Goal: Task Accomplishment & Management: Complete application form

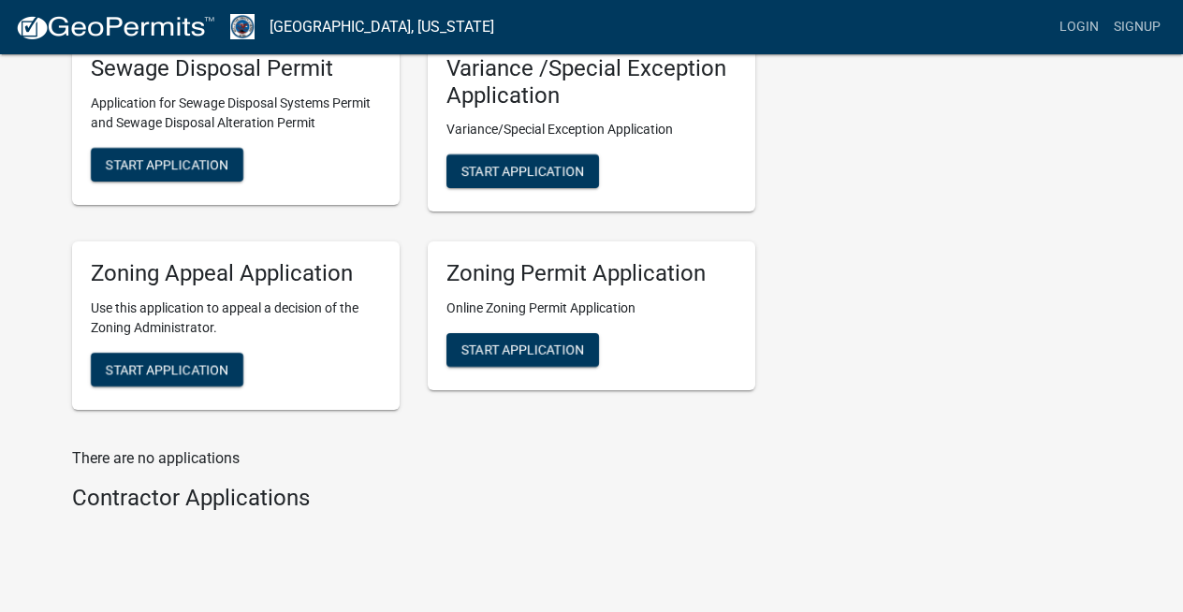
scroll to position [788, 0]
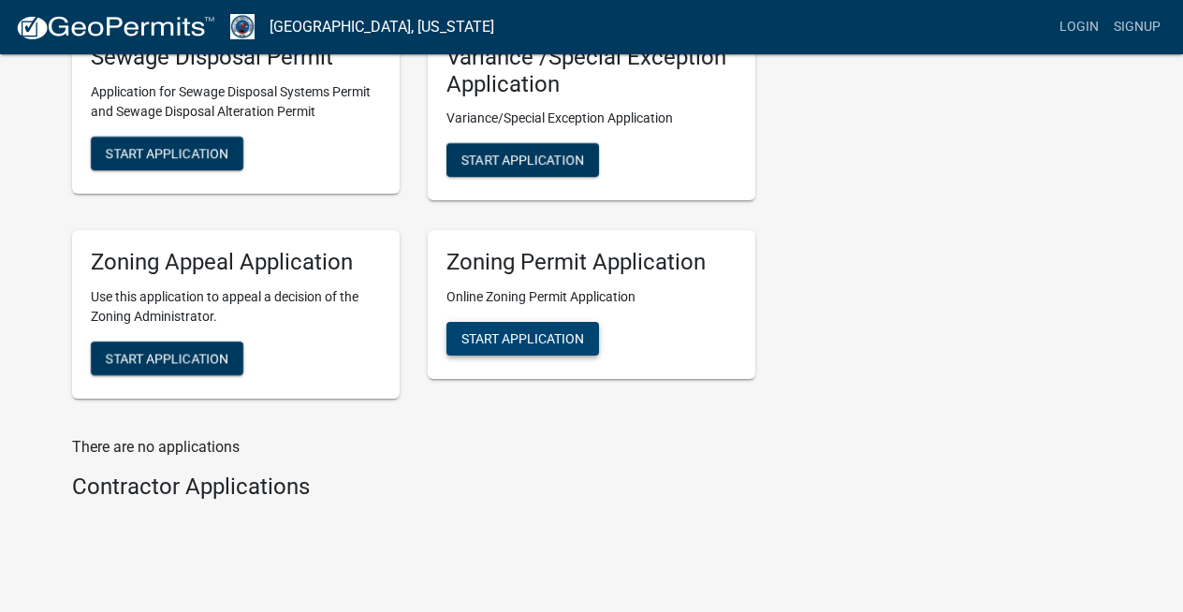
click at [557, 336] on span "Start Application" at bounding box center [522, 338] width 123 height 15
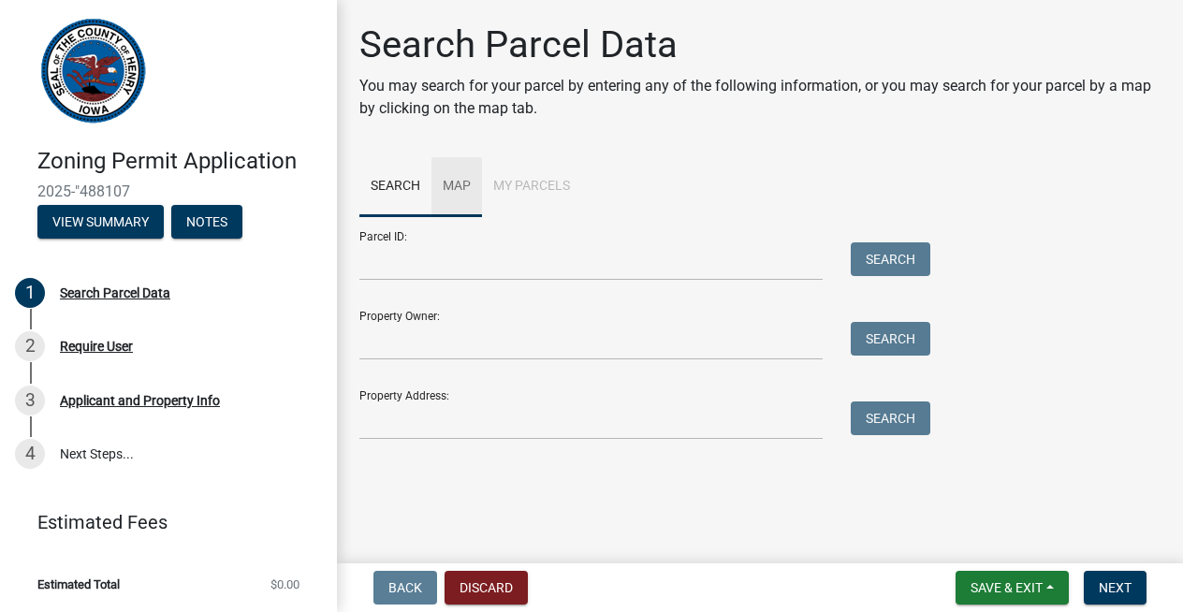
click at [460, 182] on link "Map" at bounding box center [456, 187] width 51 height 60
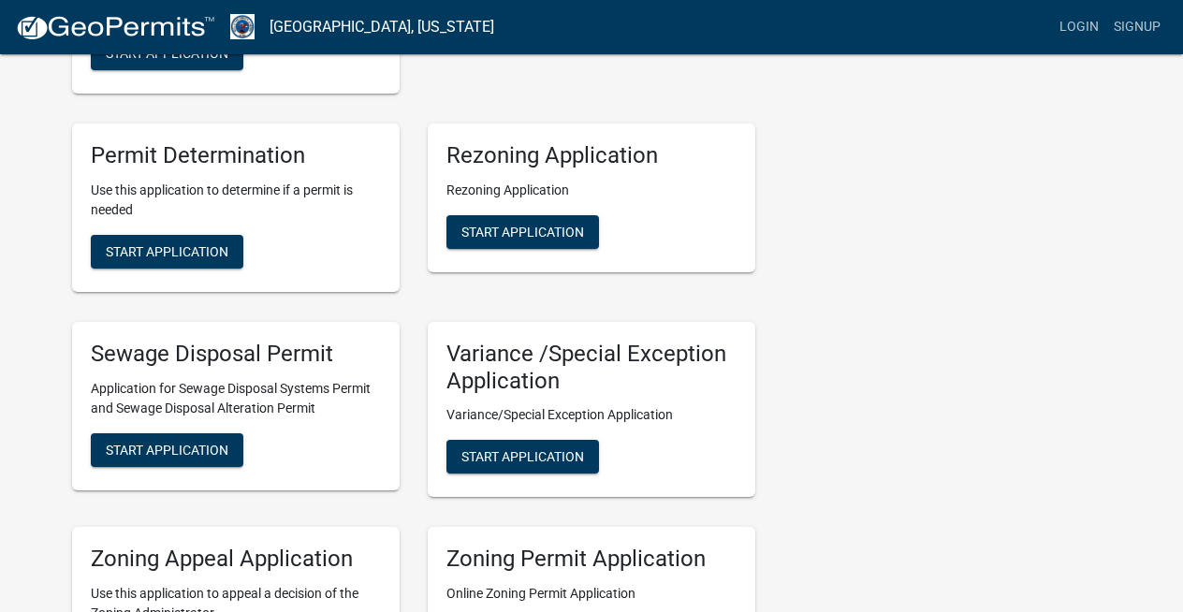
scroll to position [489, 0]
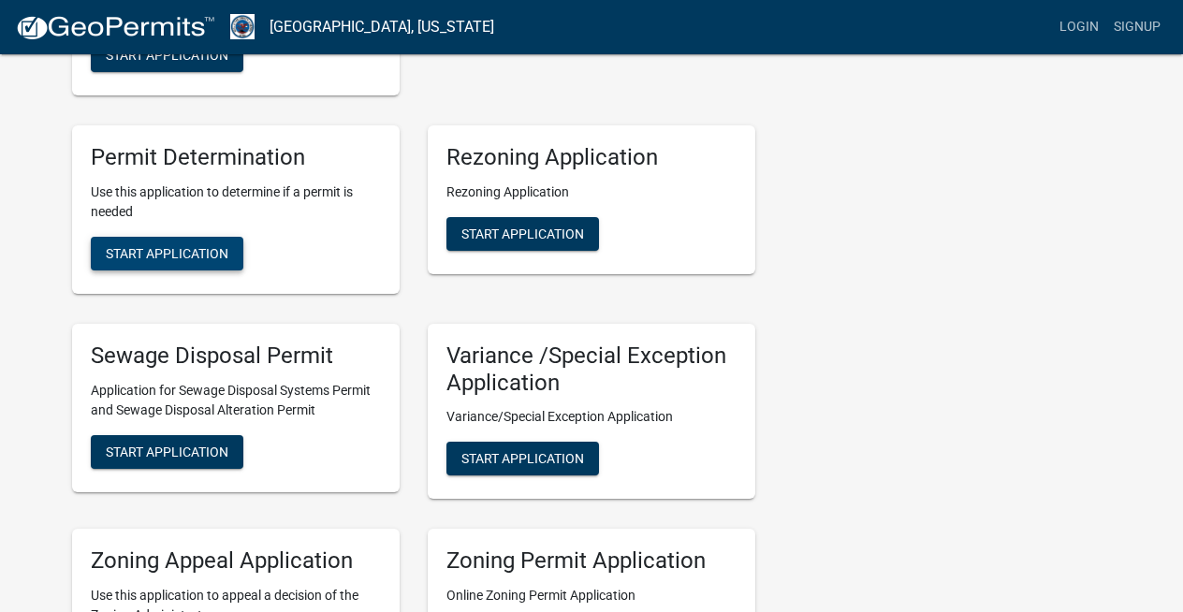
click at [191, 245] on span "Start Application" at bounding box center [167, 252] width 123 height 15
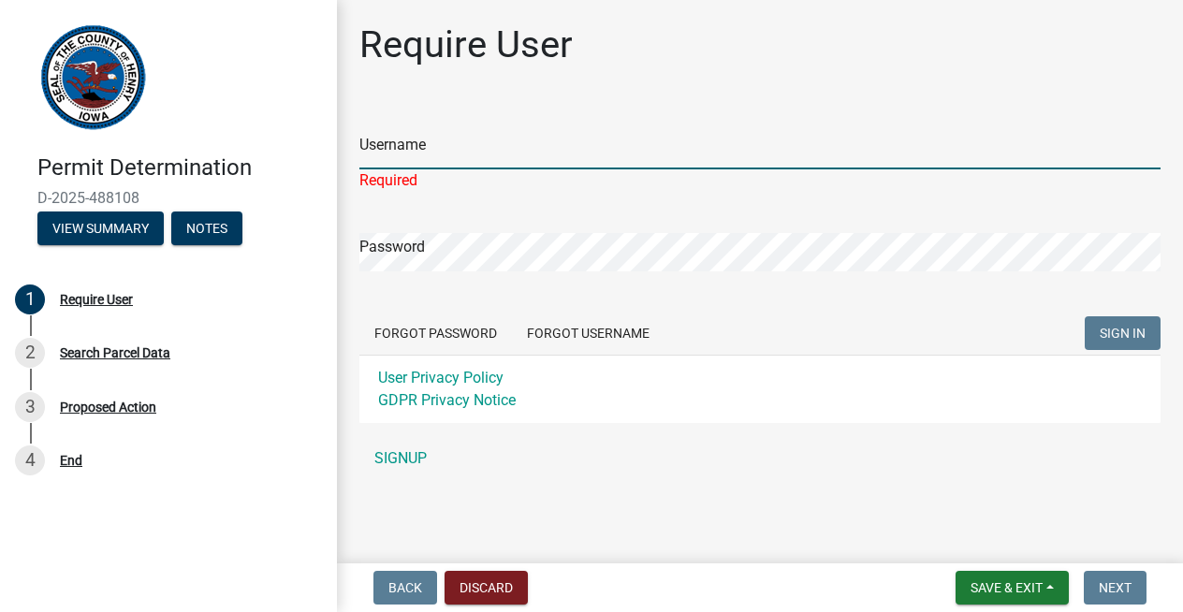
type input "[PERSON_NAME]"
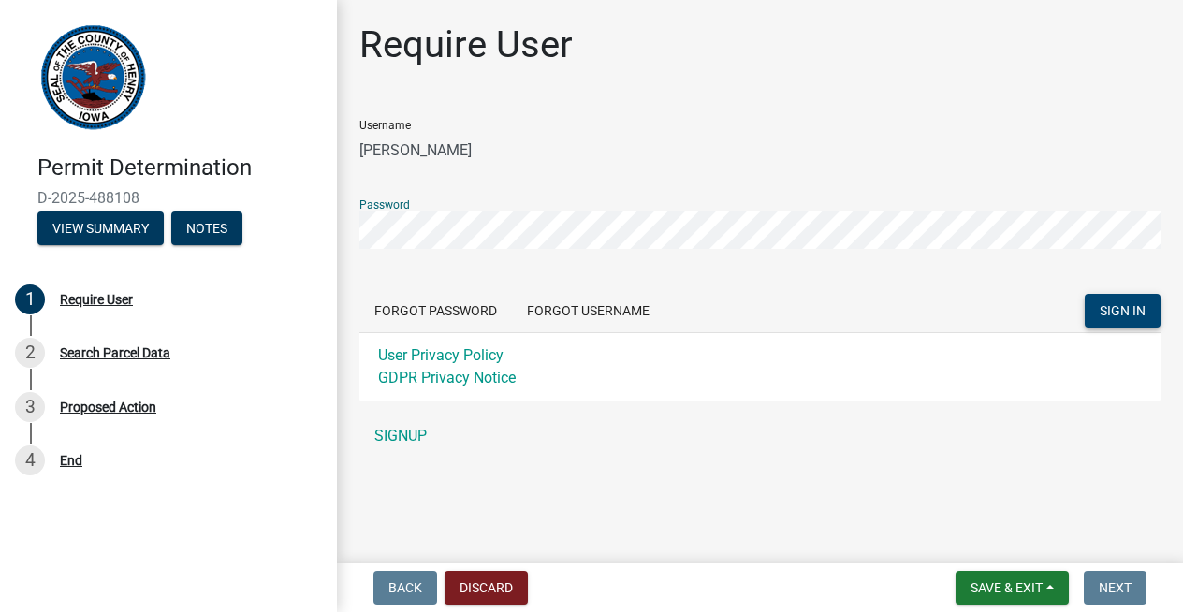
click at [1139, 309] on span "SIGN IN" at bounding box center [1123, 310] width 46 height 15
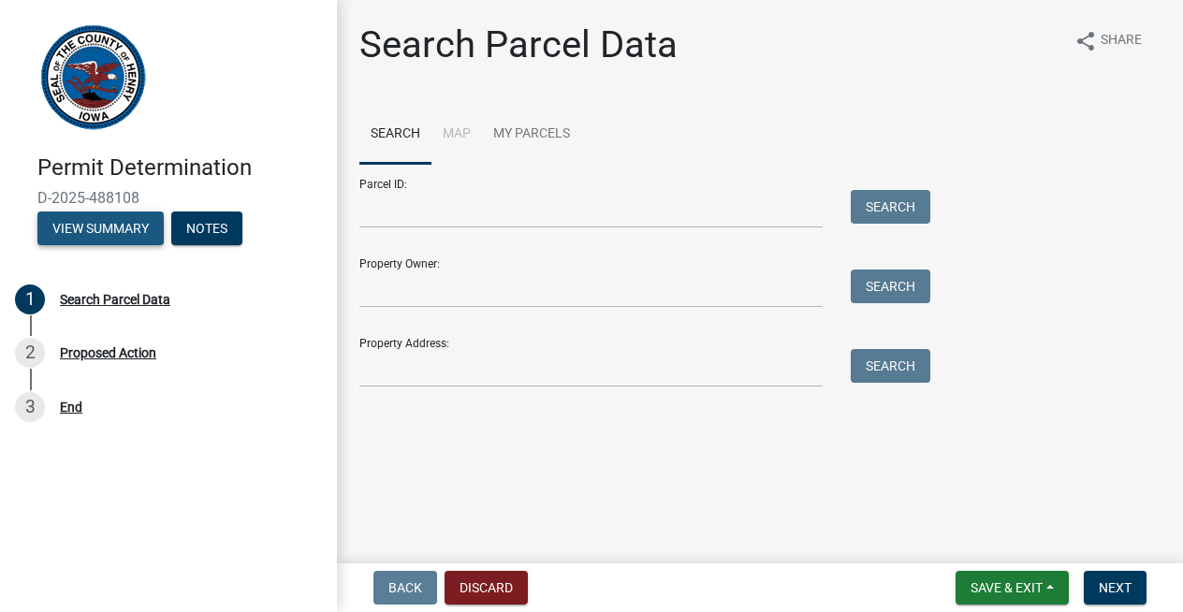
click at [138, 220] on button "View Summary" at bounding box center [100, 229] width 126 height 34
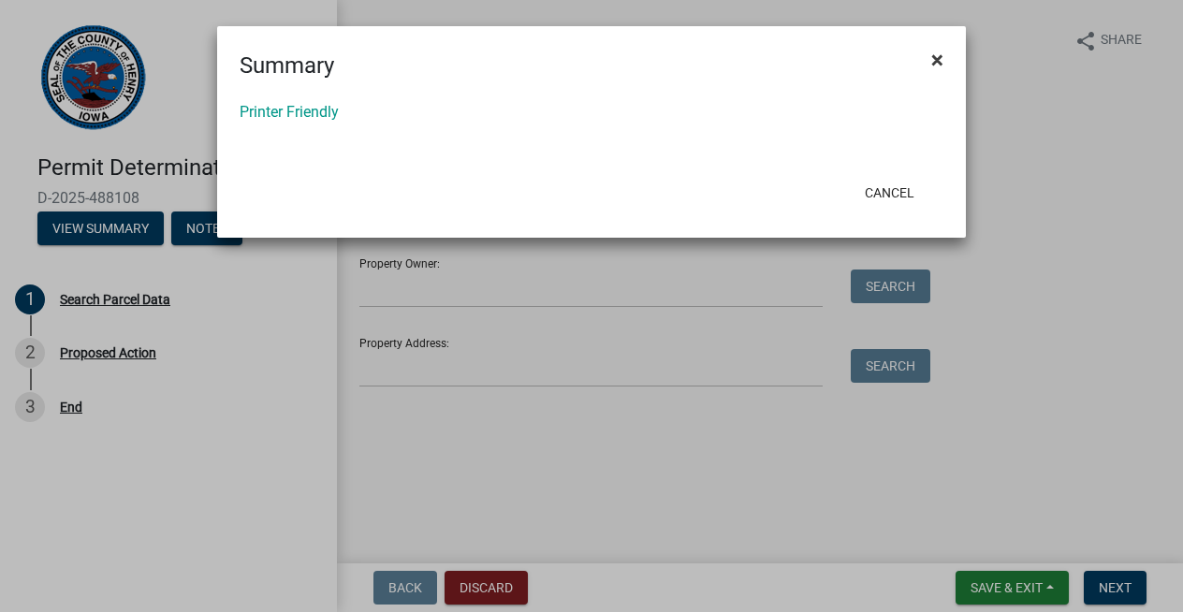
click at [937, 58] on span "×" at bounding box center [937, 60] width 12 height 26
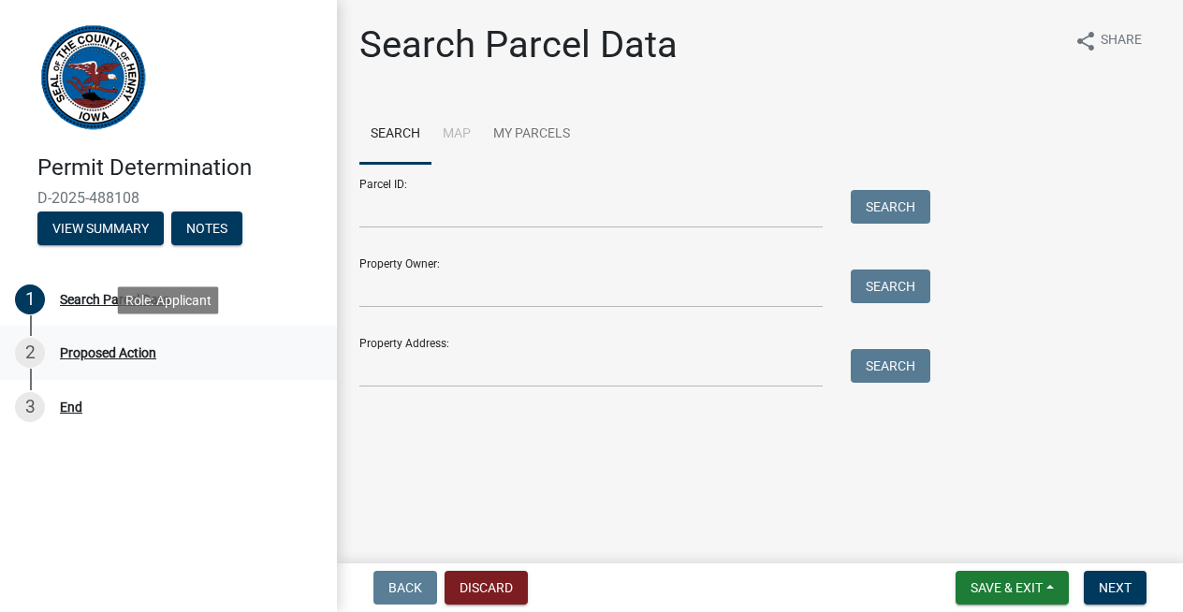
click at [109, 353] on div "Proposed Action" at bounding box center [108, 352] width 96 height 13
click at [419, 215] on input "Parcel ID:" at bounding box center [590, 209] width 463 height 38
click at [459, 210] on input "Parcel ID:" at bounding box center [590, 209] width 463 height 38
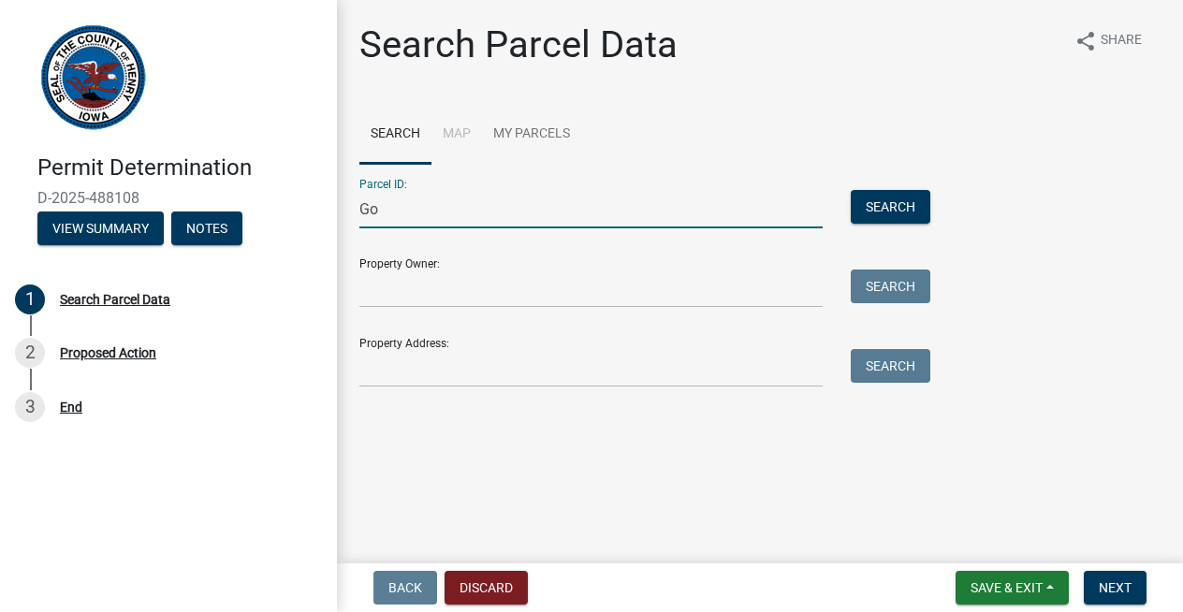
type input "G"
click at [462, 133] on li "Map" at bounding box center [456, 135] width 51 height 60
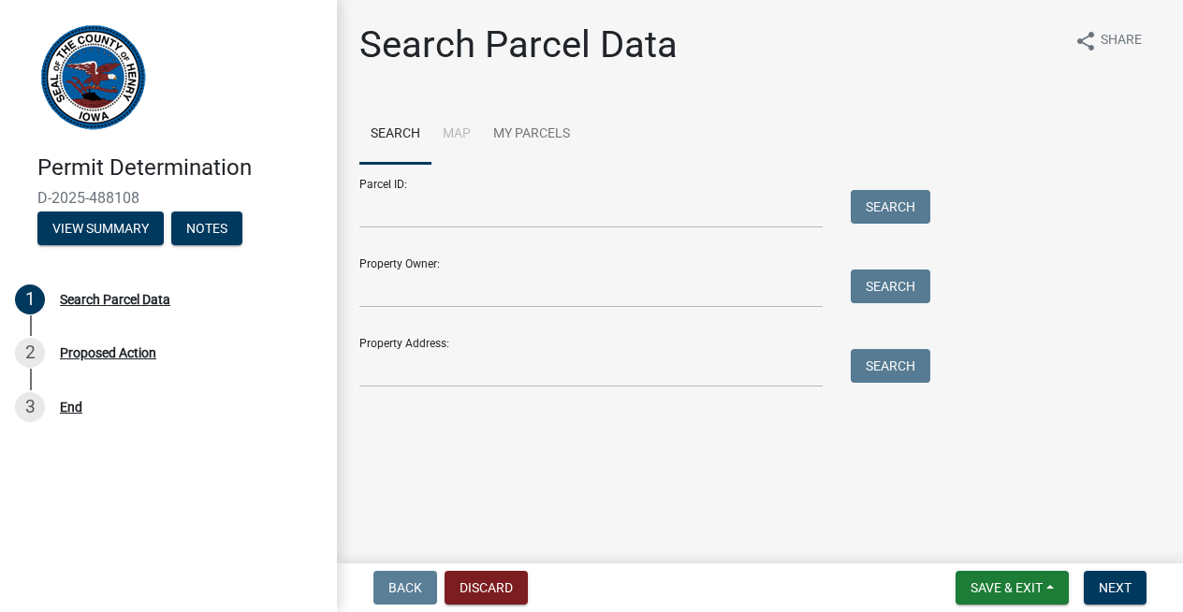
click at [457, 142] on li "Map" at bounding box center [456, 135] width 51 height 60
click at [518, 134] on link "My Parcels" at bounding box center [531, 135] width 99 height 60
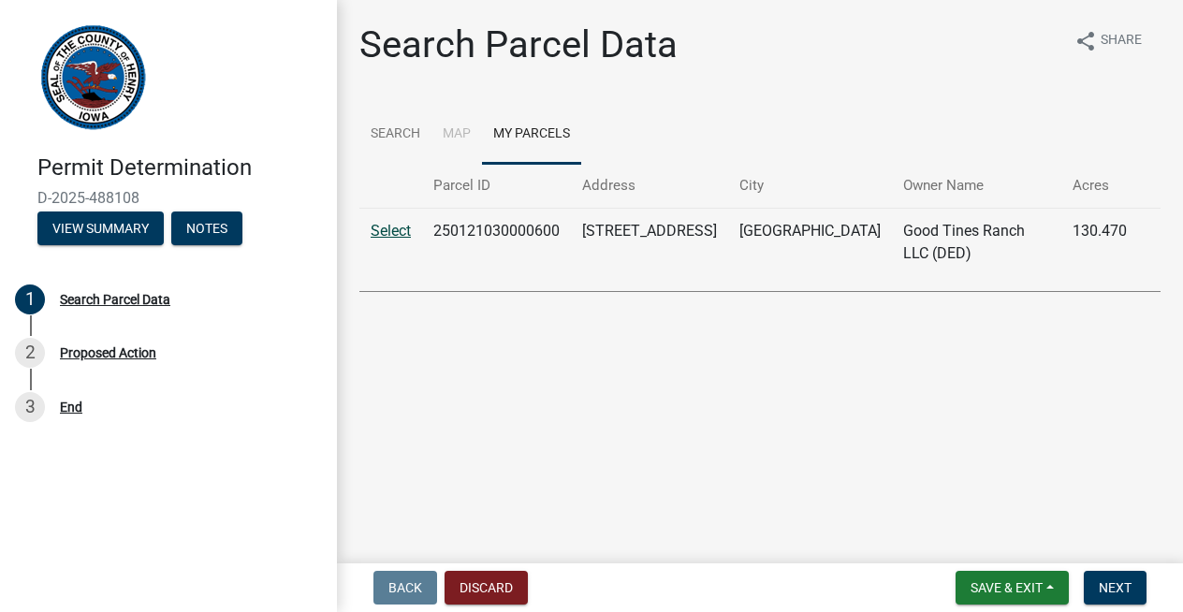
click at [401, 233] on link "Select" at bounding box center [391, 231] width 40 height 18
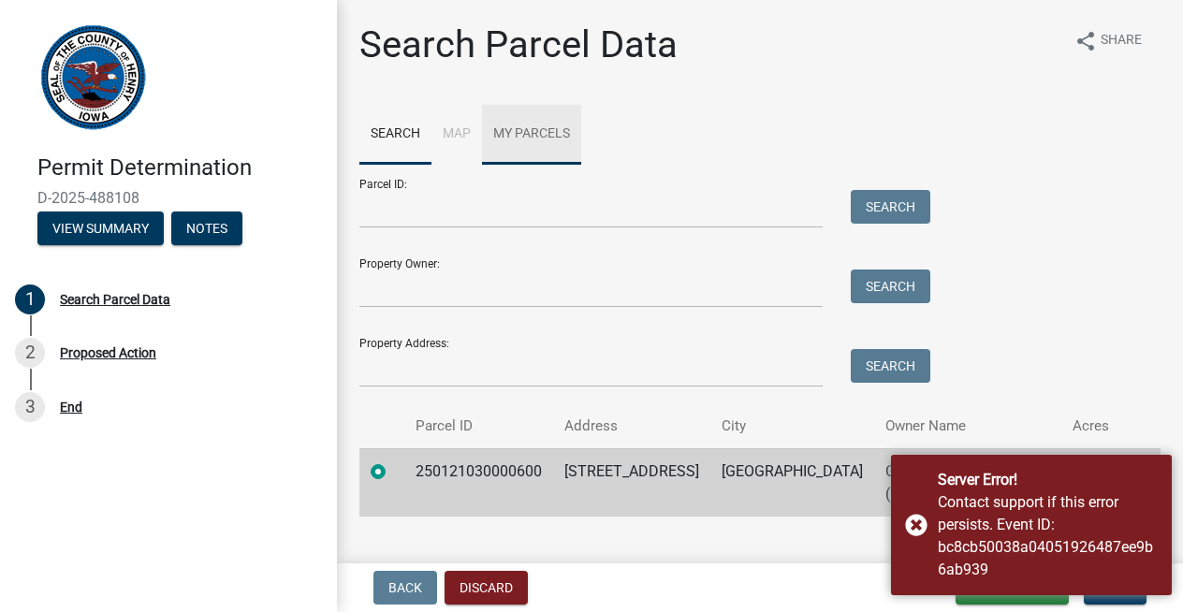
click at [550, 137] on link "My Parcels" at bounding box center [531, 135] width 99 height 60
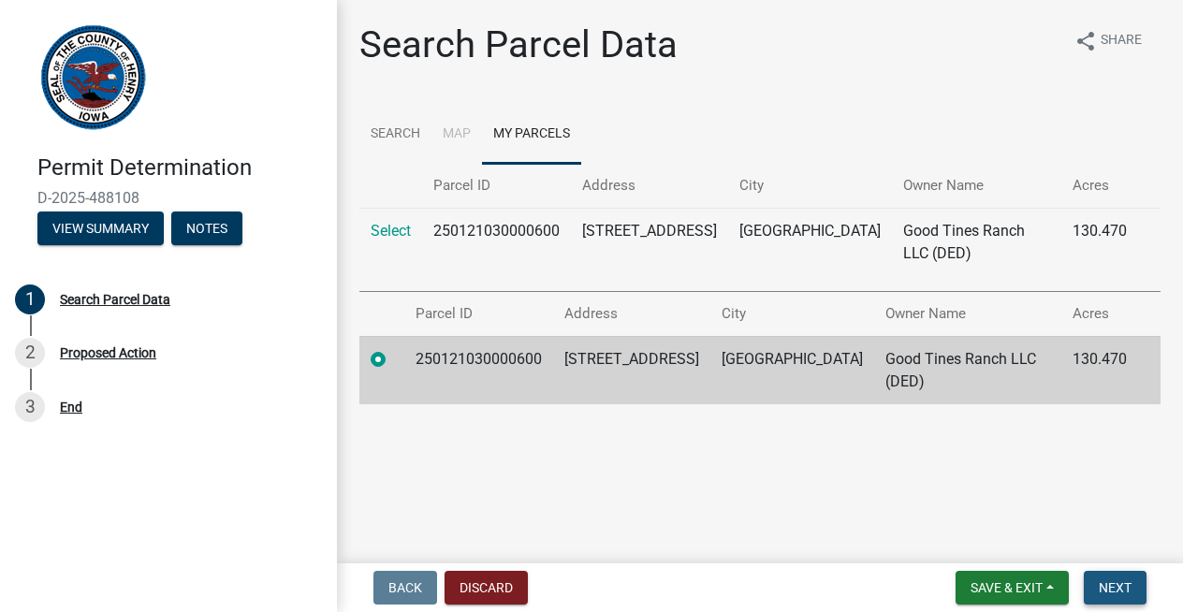
click at [1116, 593] on span "Next" at bounding box center [1115, 587] width 33 height 15
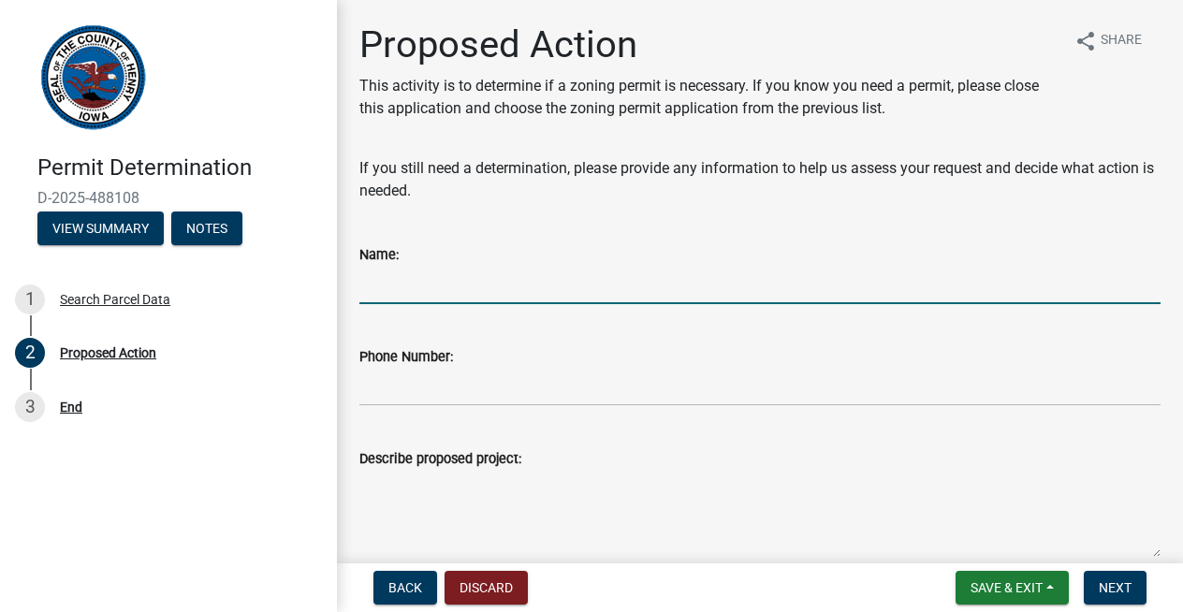
click at [403, 287] on input "Name:" at bounding box center [759, 285] width 801 height 38
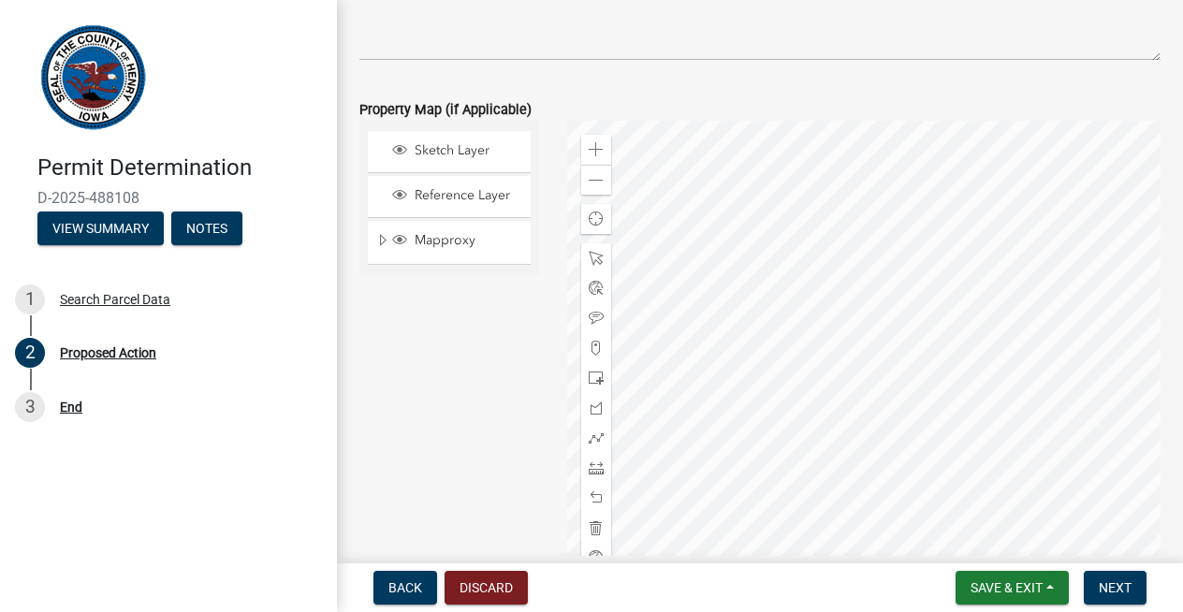
scroll to position [934, 0]
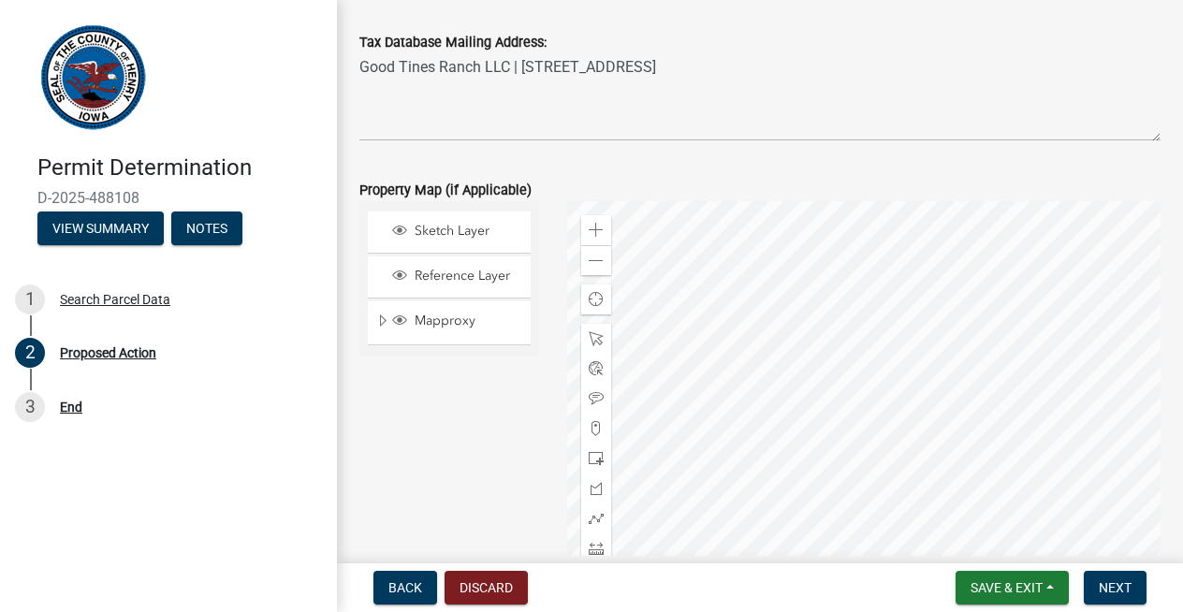
type input "[PERSON_NAME]"
click at [450, 237] on span "Sketch Layer" at bounding box center [467, 231] width 114 height 17
click at [450, 268] on span "Reference Layer" at bounding box center [467, 276] width 114 height 17
click at [452, 230] on span "Sketch Layer" at bounding box center [467, 231] width 114 height 17
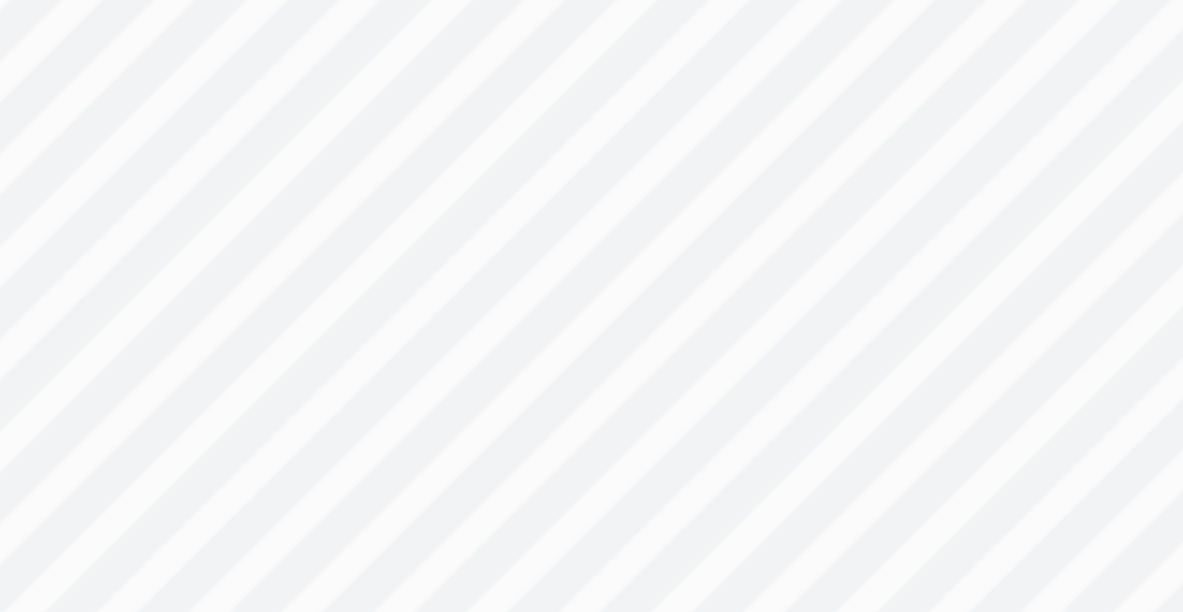
scroll to position [1028, 0]
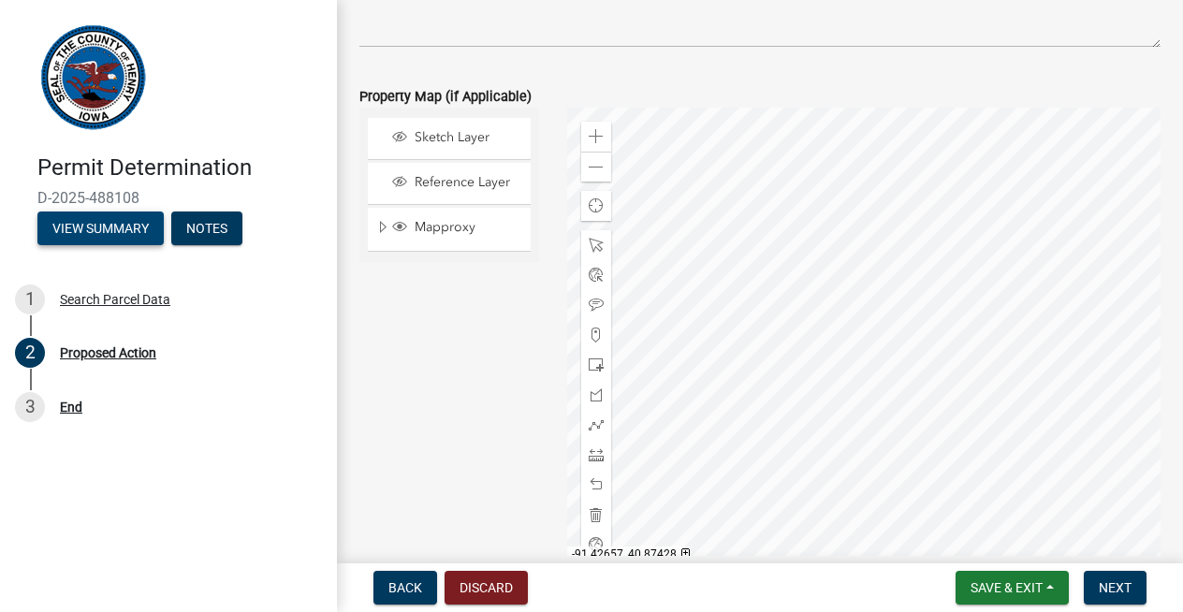
click at [115, 233] on button "View Summary" at bounding box center [100, 229] width 126 height 34
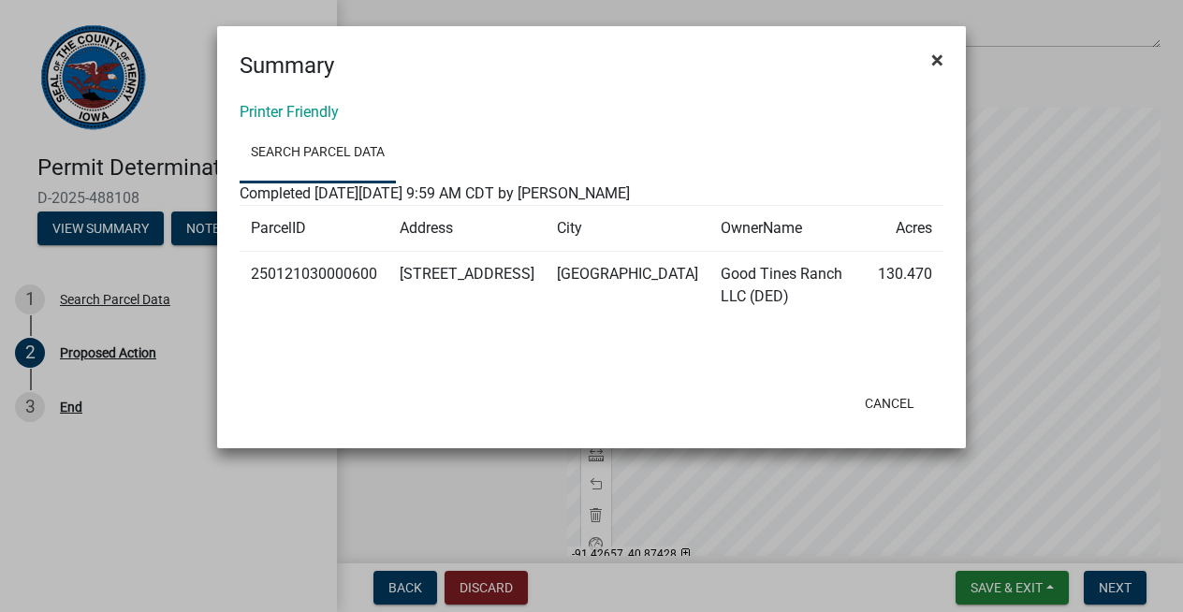
click at [935, 60] on span "×" at bounding box center [937, 60] width 12 height 26
